Goal: Task Accomplishment & Management: Use online tool/utility

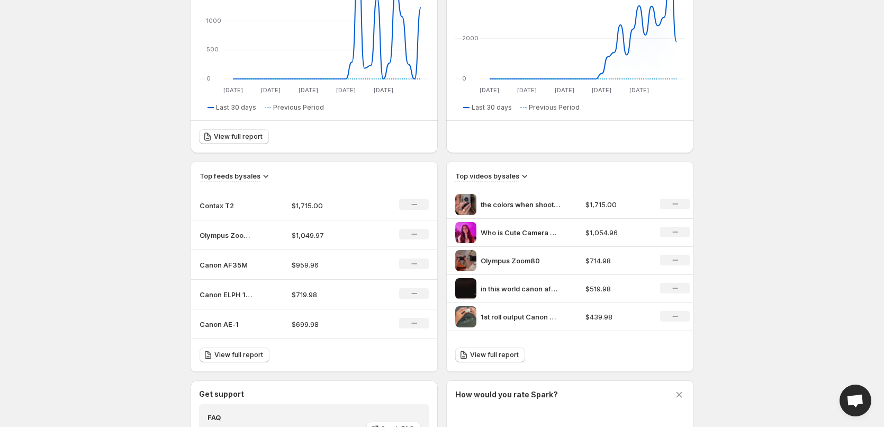
scroll to position [212, 0]
click at [484, 357] on span "View full report" at bounding box center [494, 355] width 49 height 8
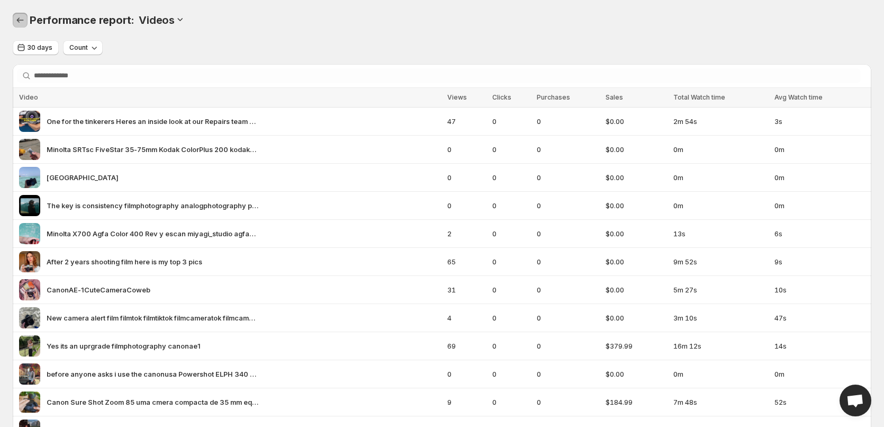
click at [21, 21] on icon "Performance report" at bounding box center [20, 20] width 11 height 11
